Goal: Task Accomplishment & Management: Manage account settings

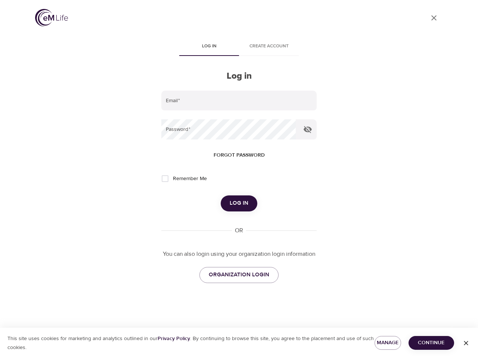
click at [209, 47] on span "Log in" at bounding box center [209, 47] width 51 height 8
click at [269, 47] on span "Create account" at bounding box center [268, 47] width 51 height 8
click at [239, 101] on input "email" at bounding box center [238, 101] width 155 height 20
click at [308, 130] on icon "button" at bounding box center [307, 129] width 8 height 7
click at [239, 155] on span "Forgot password" at bounding box center [239, 155] width 51 height 9
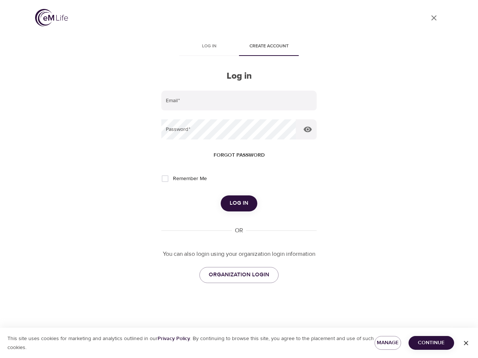
click at [239, 203] on span "Log in" at bounding box center [239, 204] width 19 height 10
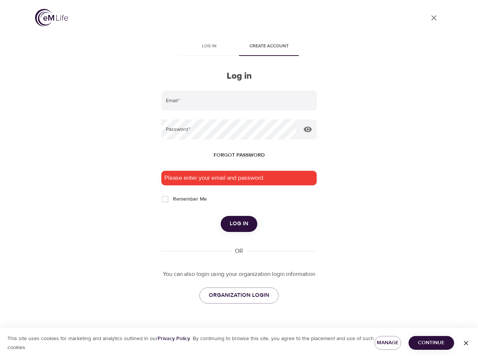
click at [387, 343] on span "Manage" at bounding box center [387, 343] width 15 height 9
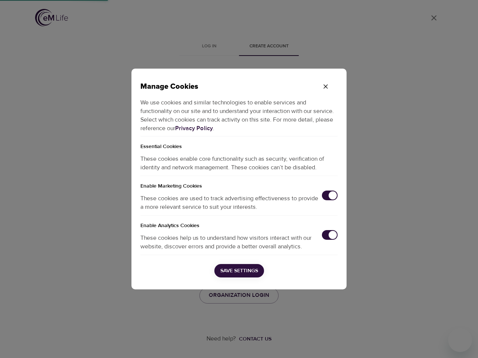
click at [431, 343] on div "Manage Cookies We use cookies and similar technologies to enable services and f…" at bounding box center [239, 179] width 478 height 358
click at [466, 343] on div "Manage Cookies We use cookies and similar technologies to enable services and f…" at bounding box center [239, 179] width 478 height 358
